Goal: Check status

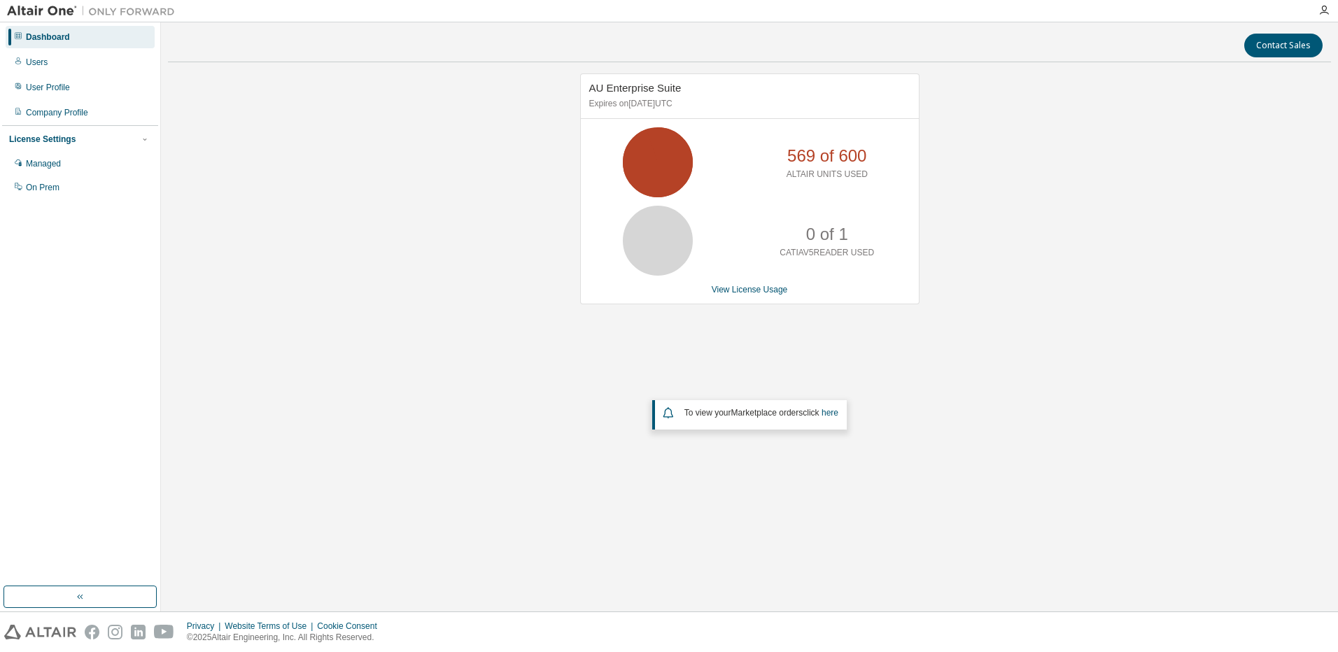
click at [1021, 334] on div "AU Enterprise Suite Expires on [DATE] UTC 569 of 600 ALTAIR UNITS USED 0 of 1 C…" at bounding box center [749, 285] width 1163 height 424
click at [1028, 346] on div "AU Enterprise Suite Expires on [DATE] UTC 569 of 600 ALTAIR UNITS USED 0 of 1 C…" at bounding box center [749, 285] width 1163 height 424
click at [348, 122] on div "AU Enterprise Suite Expires on [DATE] UTC 569 of 600 ALTAIR UNITS USED 0 of 1 C…" at bounding box center [749, 285] width 1163 height 424
